Goal: Task Accomplishment & Management: Manage account settings

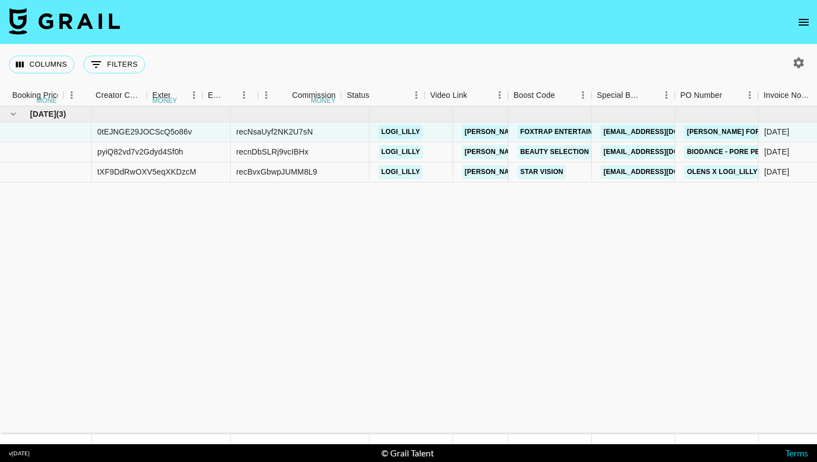
scroll to position [0, 1056]
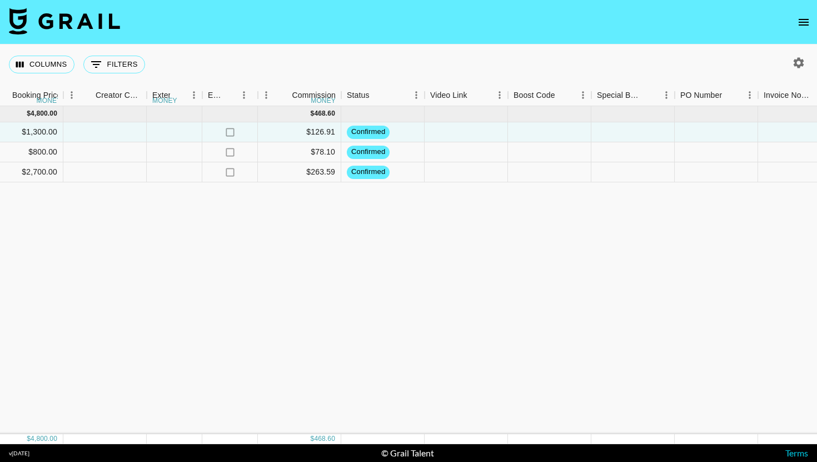
click at [808, 21] on icon "open drawer" at bounding box center [803, 22] width 13 height 13
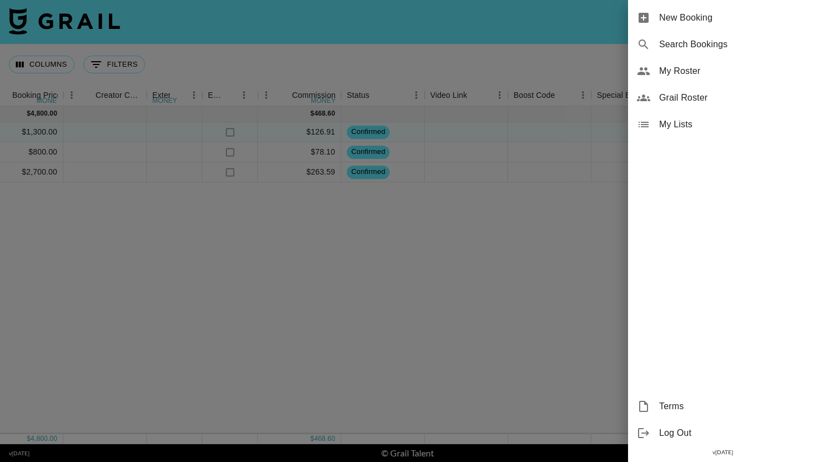
click at [702, 81] on div "My Roster" at bounding box center [722, 71] width 189 height 27
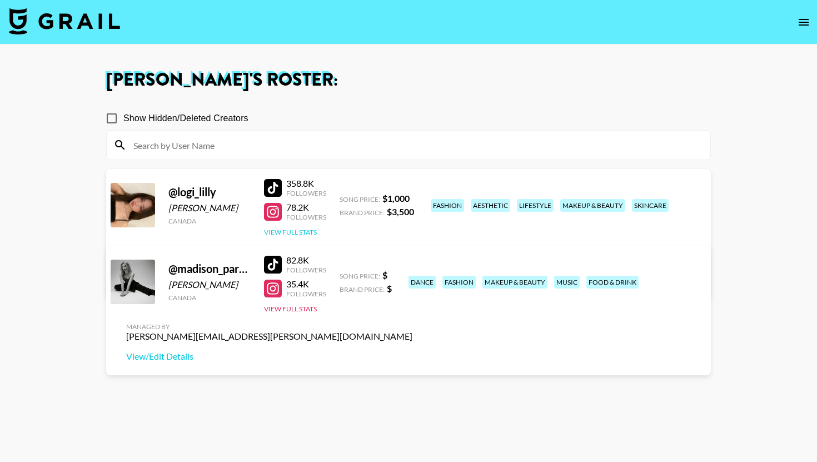
click at [281, 231] on button "View Full Stats" at bounding box center [290, 232] width 53 height 8
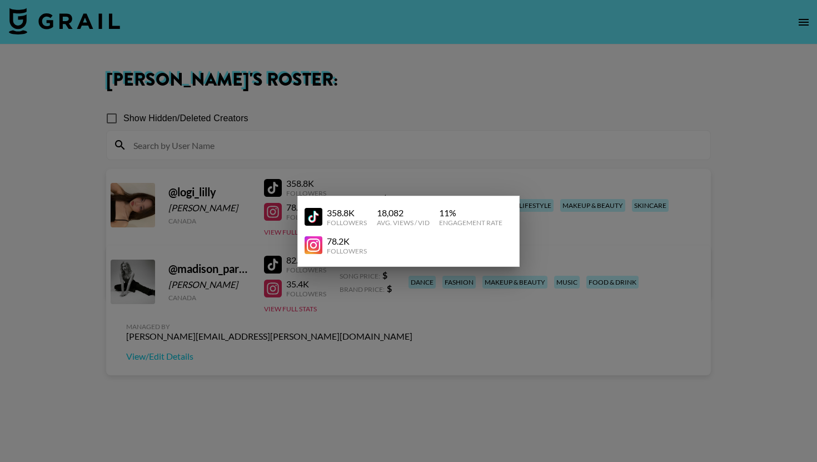
click at [574, 232] on div at bounding box center [408, 231] width 817 height 462
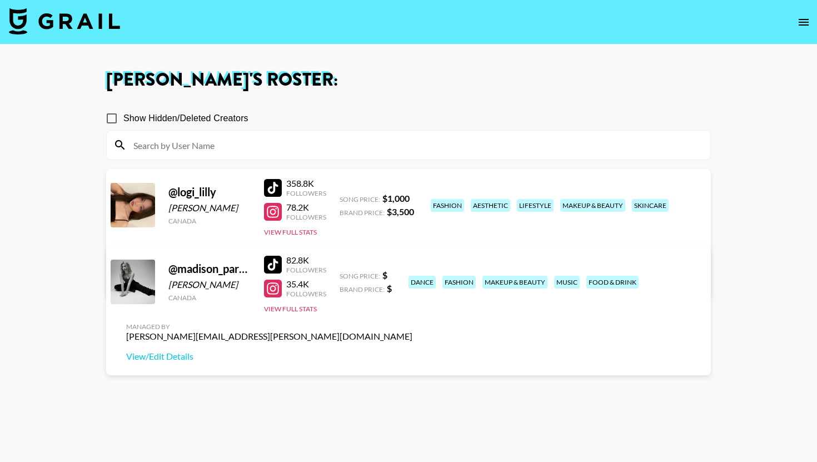
click at [412, 274] on link "View/Edit Details" at bounding box center [269, 279] width 286 height 11
click at [298, 232] on button "View Full Stats" at bounding box center [290, 232] width 53 height 8
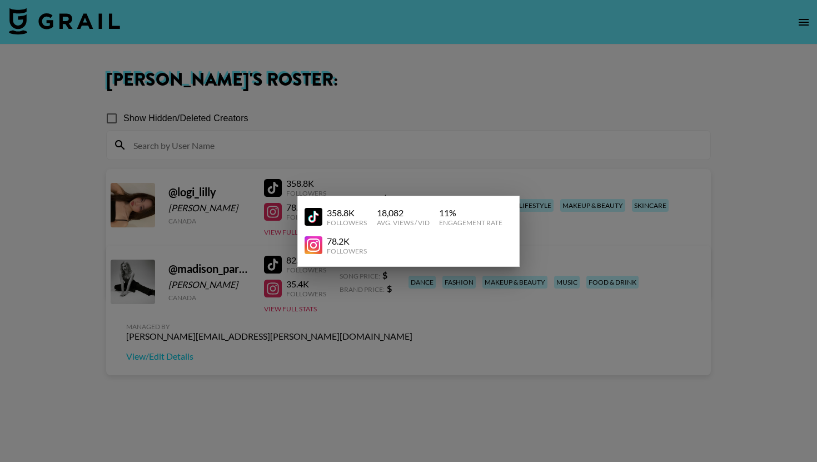
click at [543, 167] on div at bounding box center [408, 231] width 817 height 462
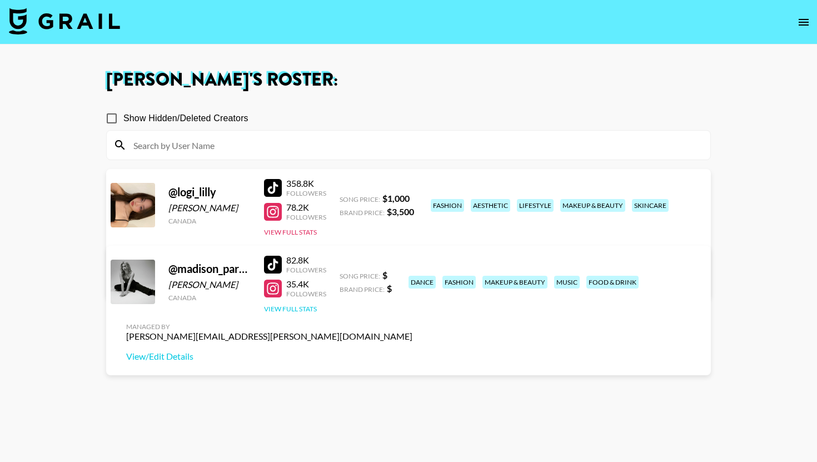
click at [311, 308] on button "View Full Stats" at bounding box center [290, 308] width 53 height 8
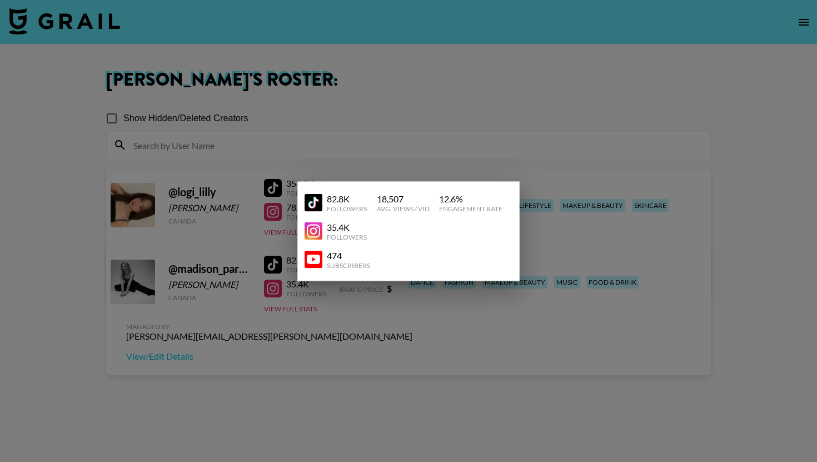
click at [603, 170] on div at bounding box center [408, 231] width 817 height 462
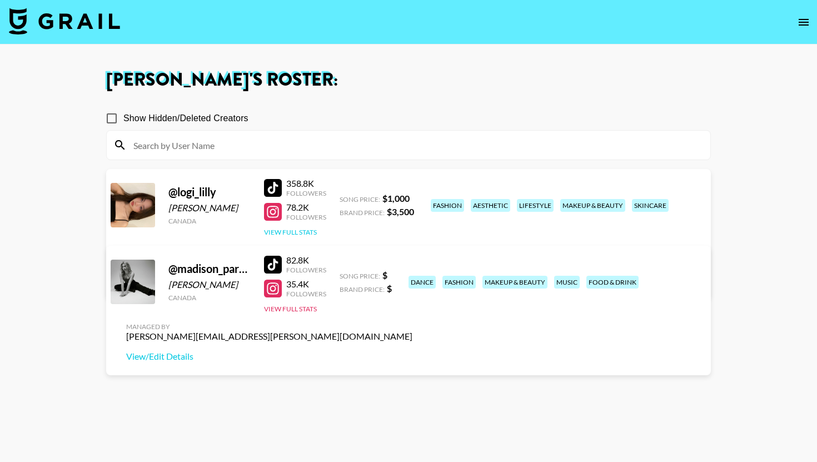
click at [304, 234] on button "View Full Stats" at bounding box center [290, 232] width 53 height 8
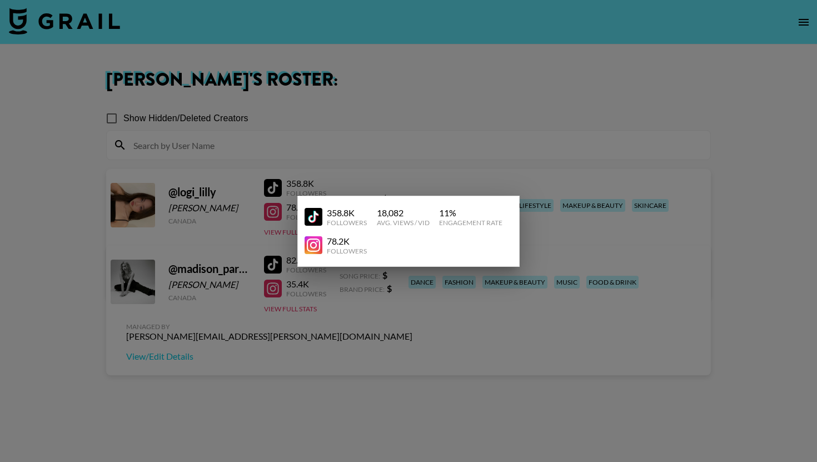
click at [262, 239] on div at bounding box center [408, 231] width 817 height 462
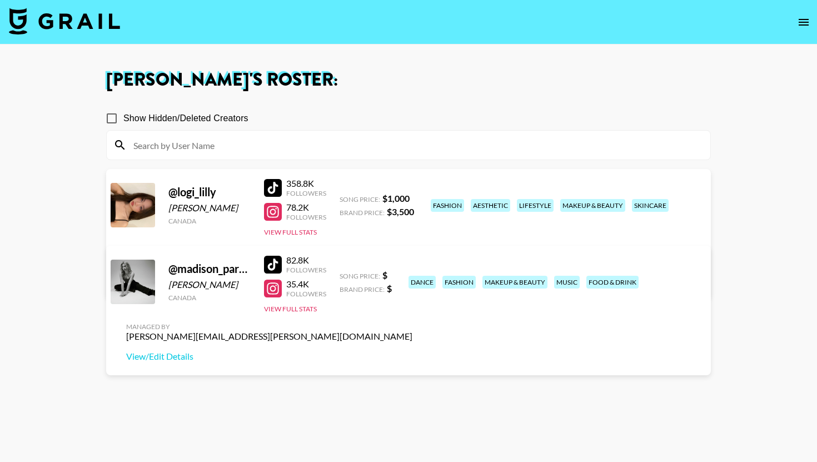
click at [272, 302] on div "82.8K Followers 35.4K Followers View Full Stats" at bounding box center [295, 281] width 62 height 63
click at [271, 312] on button "View Full Stats" at bounding box center [290, 308] width 53 height 8
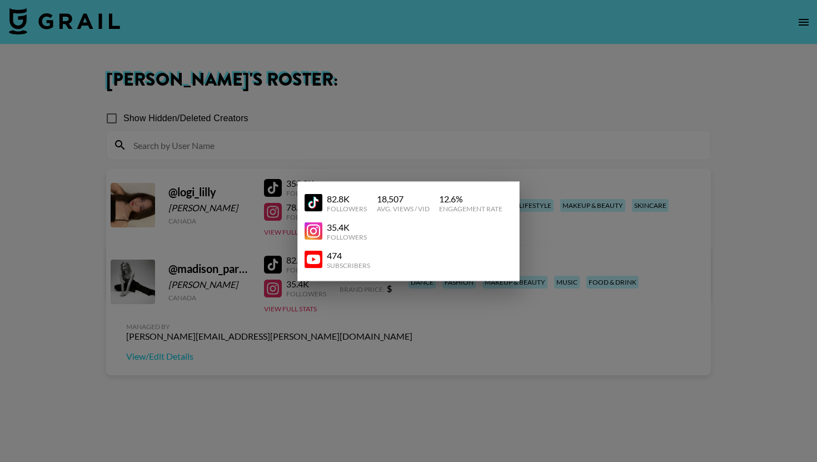
click at [271, 272] on div at bounding box center [408, 231] width 817 height 462
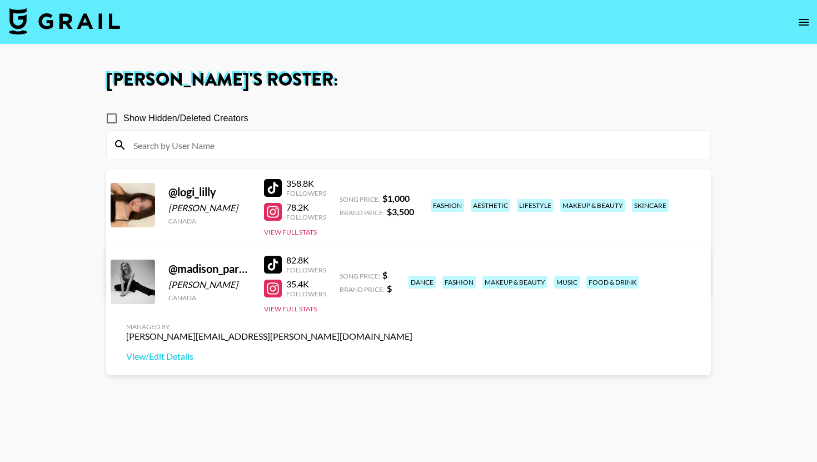
click at [810, 26] on button "open drawer" at bounding box center [803, 22] width 22 height 22
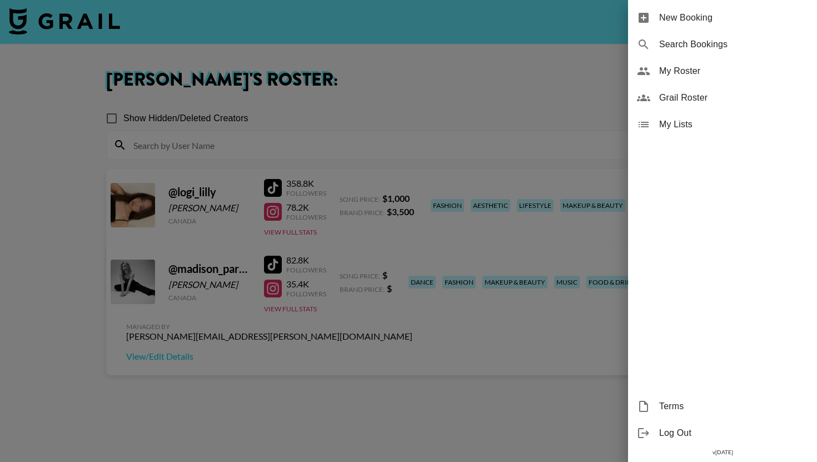
click at [670, 71] on span "My Roster" at bounding box center [733, 70] width 149 height 13
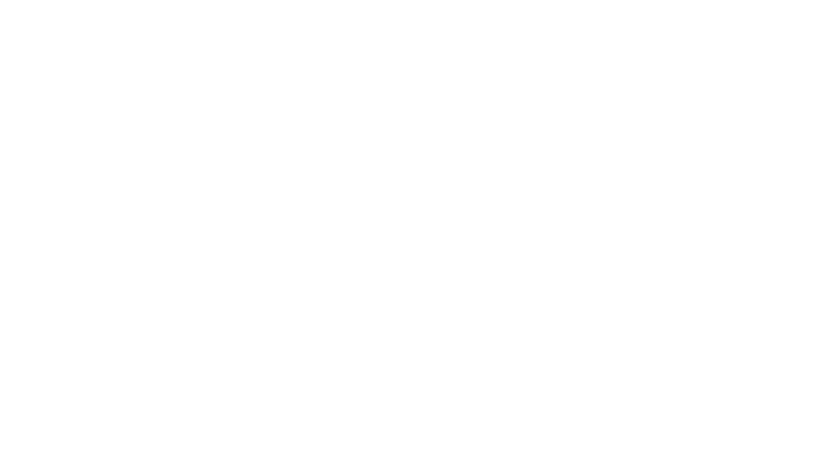
select select "USD"
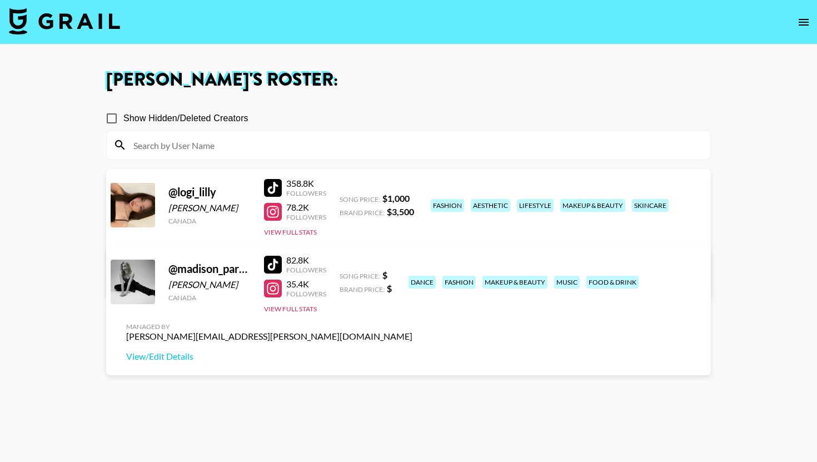
click at [806, 26] on icon "open drawer" at bounding box center [803, 22] width 13 height 13
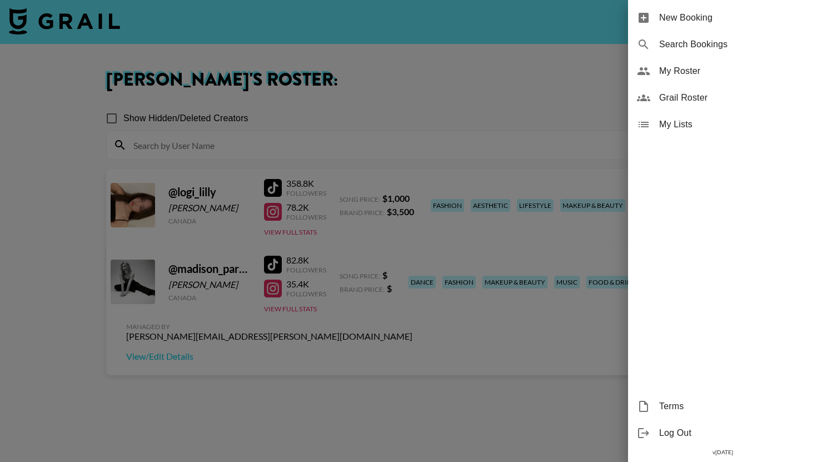
click at [712, 70] on span "My Roster" at bounding box center [733, 70] width 149 height 13
click at [330, 88] on div at bounding box center [408, 231] width 817 height 462
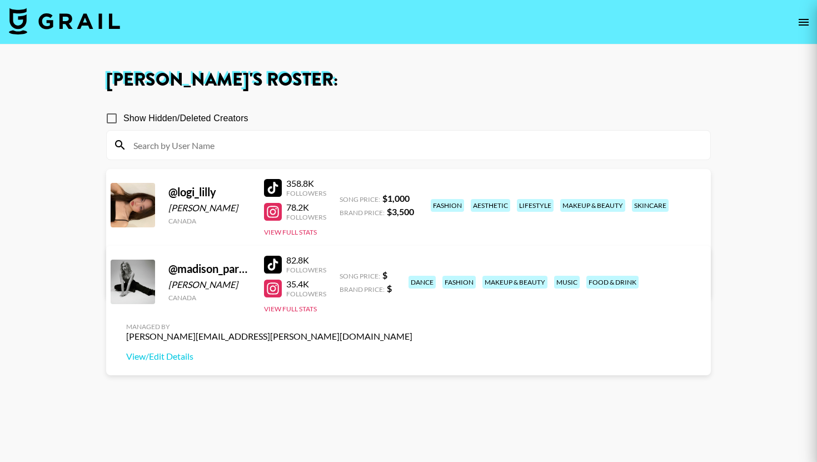
click at [330, 88] on div at bounding box center [408, 231] width 817 height 462
click at [88, 23] on img at bounding box center [64, 21] width 111 height 27
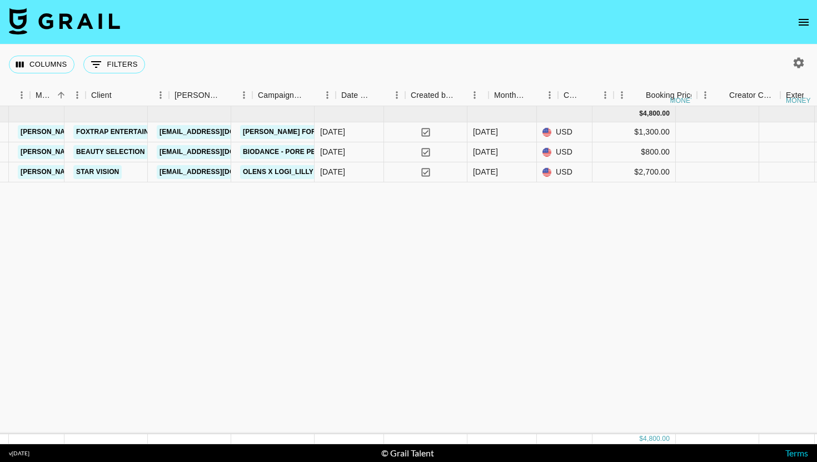
scroll to position [0, 423]
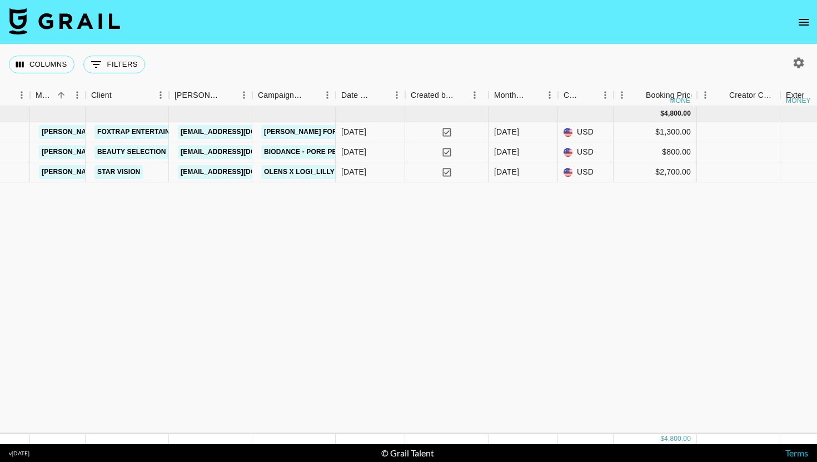
click at [802, 19] on icon "open drawer" at bounding box center [803, 22] width 10 height 7
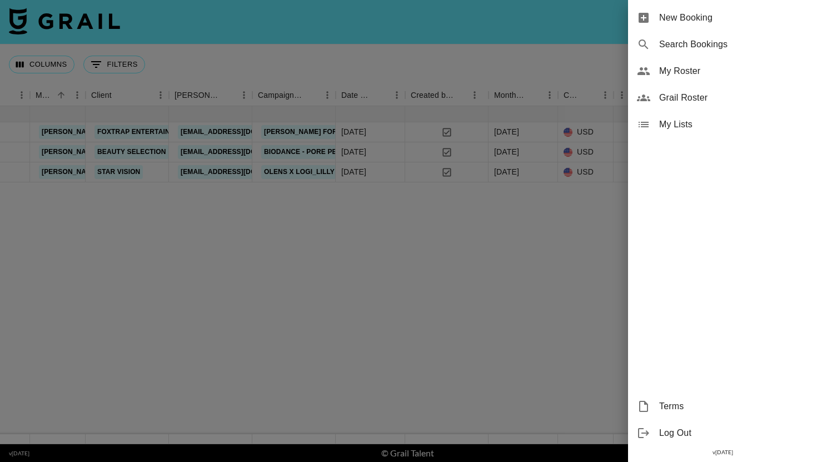
click at [597, 65] on div at bounding box center [408, 231] width 817 height 462
